Goal: Navigation & Orientation: Find specific page/section

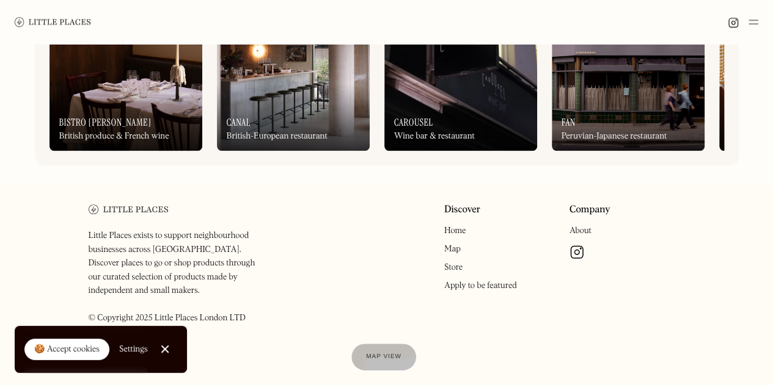
scroll to position [595, 0]
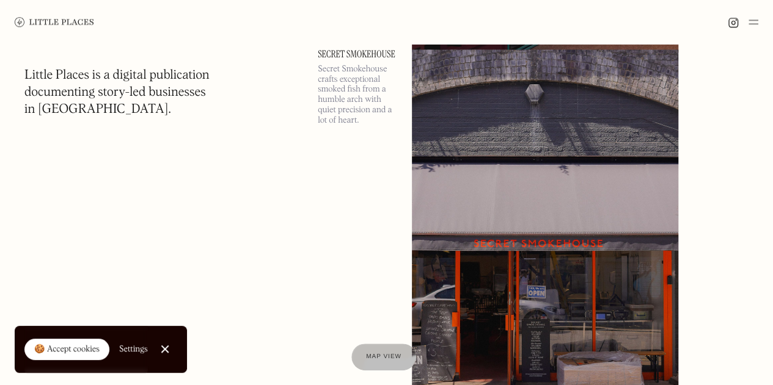
scroll to position [9989, 0]
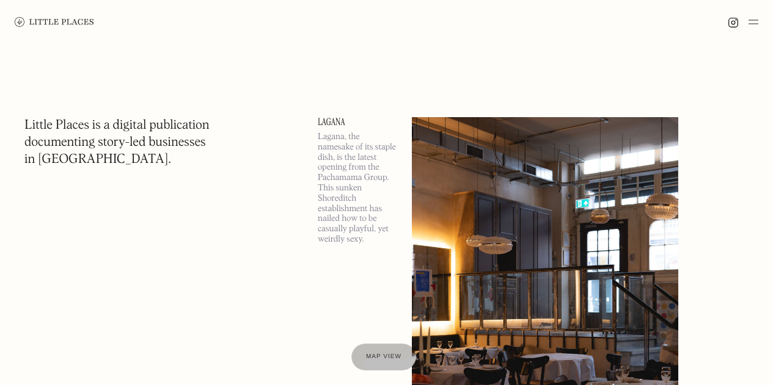
scroll to position [9989, 0]
